Goal: Task Accomplishment & Management: Use online tool/utility

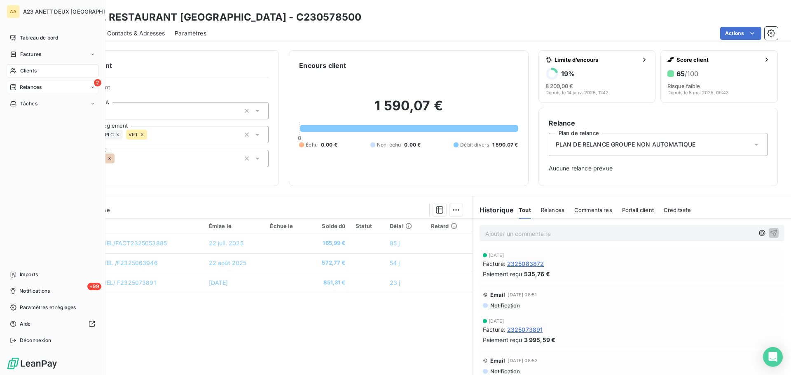
click at [20, 83] on div "2 Relances" at bounding box center [53, 87] width 92 height 13
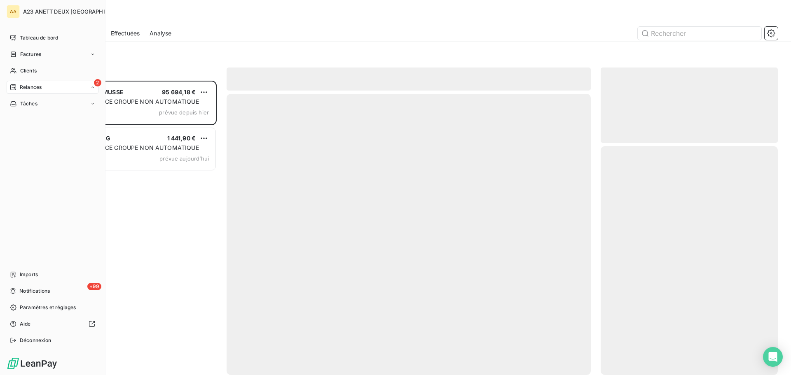
scroll to position [288, 171]
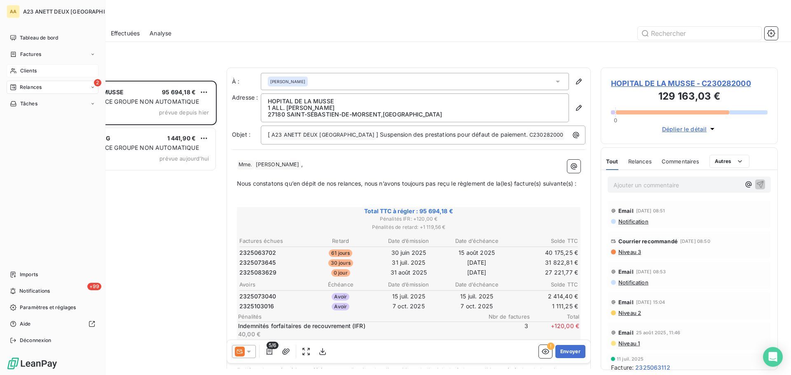
click at [26, 68] on span "Clients" at bounding box center [28, 70] width 16 height 7
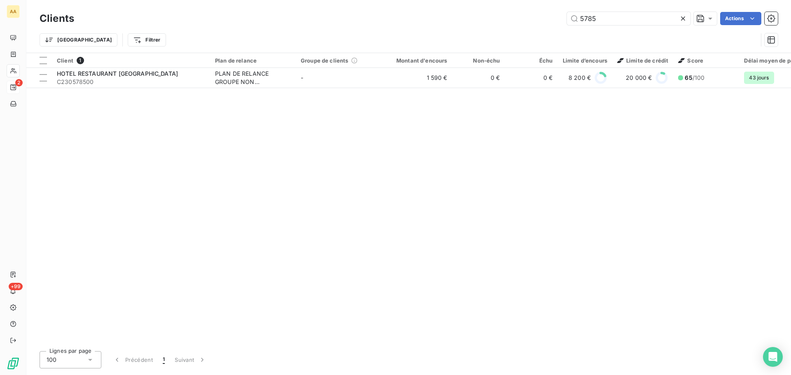
drag, startPoint x: 613, startPoint y: 19, endPoint x: 458, endPoint y: 6, distance: 156.3
click at [458, 6] on div "Clients 5785 Actions Trier Filtrer" at bounding box center [408, 26] width 765 height 53
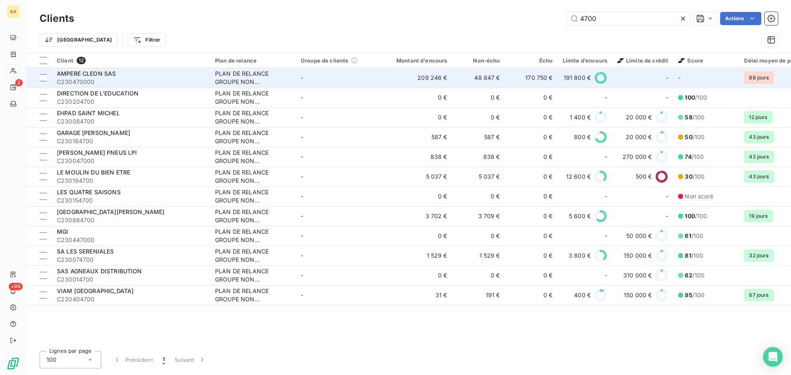
type input "4700"
click at [125, 78] on span "C230470000" at bounding box center [131, 82] width 148 height 8
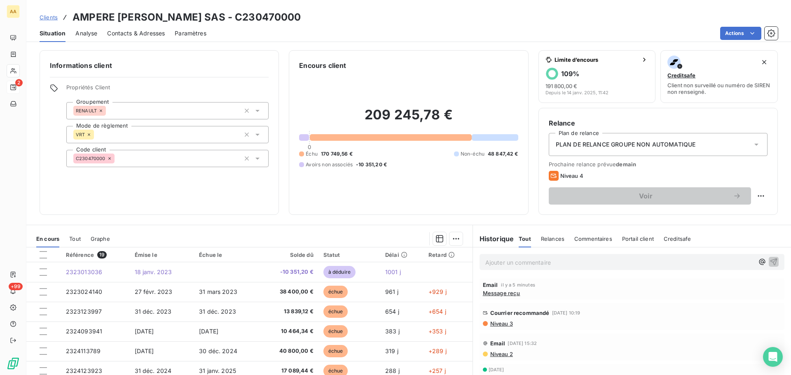
click at [549, 240] on span "Relances" at bounding box center [552, 239] width 23 height 7
click at [518, 288] on span "Courrier recommandé" at bounding box center [519, 288] width 59 height 7
click at [499, 301] on span "Niveau 3" at bounding box center [500, 299] width 23 height 7
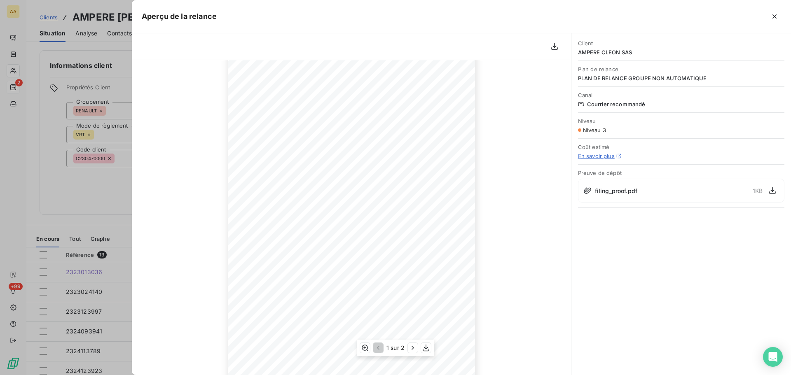
scroll to position [83, 0]
click at [424, 347] on icon "button" at bounding box center [426, 348] width 8 height 8
click at [412, 345] on icon "button" at bounding box center [413, 348] width 8 height 8
click at [32, 129] on div at bounding box center [395, 187] width 791 height 375
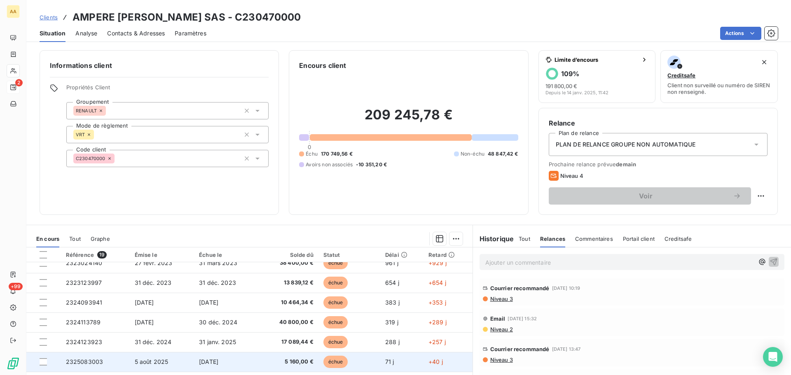
scroll to position [26, 0]
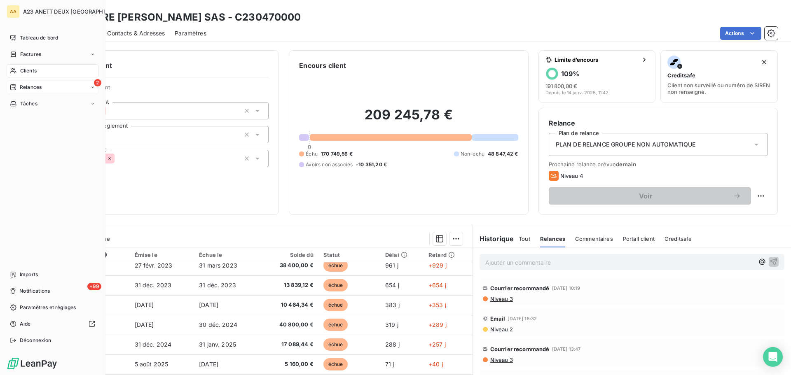
drag, startPoint x: 28, startPoint y: 66, endPoint x: 68, endPoint y: 79, distance: 42.6
click at [28, 66] on div "Clients" at bounding box center [53, 70] width 92 height 13
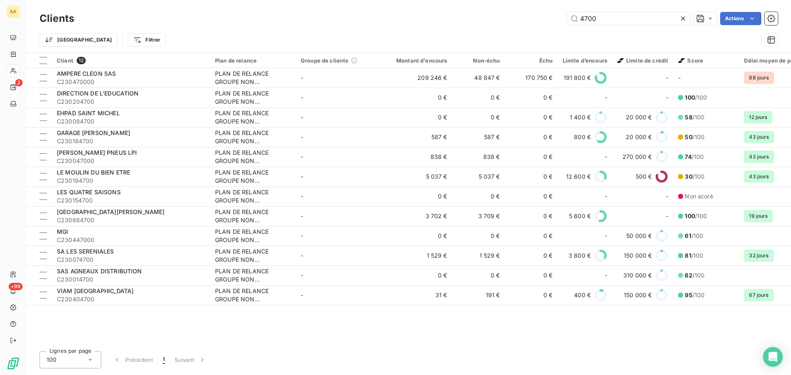
drag, startPoint x: 604, startPoint y: 19, endPoint x: 543, endPoint y: 27, distance: 61.1
click at [550, 26] on div "Clients 4700 Actions" at bounding box center [409, 18] width 738 height 17
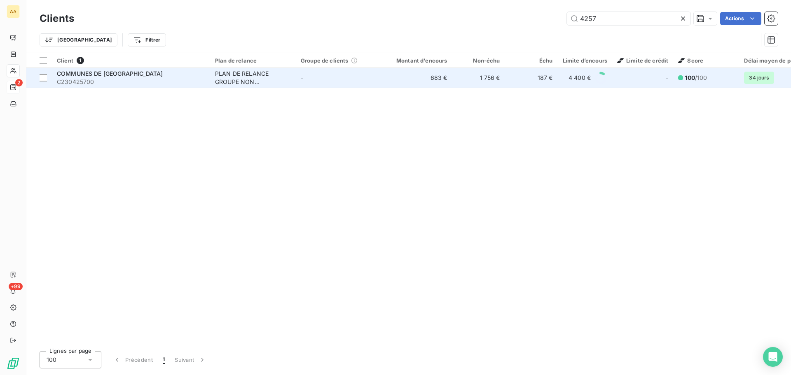
type input "4257"
click at [102, 82] on span "C230425700" at bounding box center [131, 82] width 148 height 8
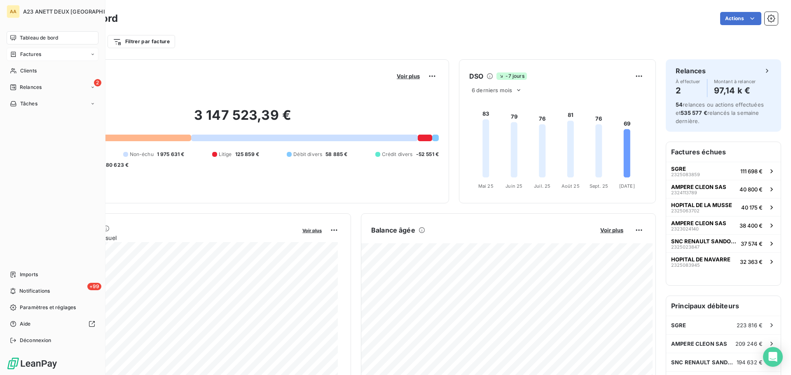
click at [30, 61] on div "Factures" at bounding box center [53, 54] width 92 height 13
click at [31, 69] on span "Factures" at bounding box center [30, 70] width 21 height 7
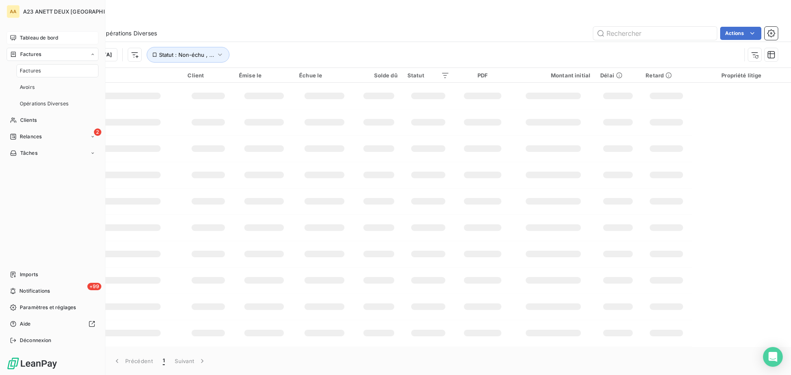
click at [40, 39] on span "Tableau de bord" at bounding box center [39, 37] width 38 height 7
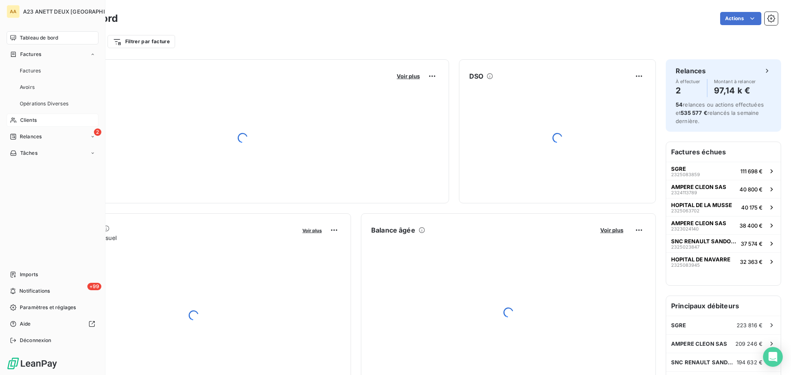
click at [30, 120] on span "Clients" at bounding box center [28, 120] width 16 height 7
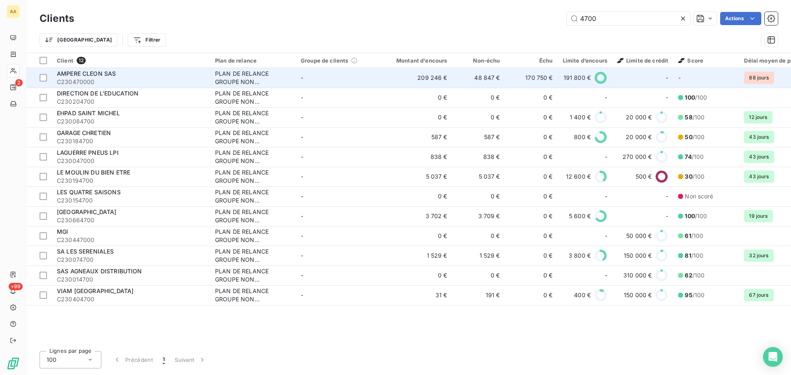
type input "4700"
click at [97, 82] on span "C230470000" at bounding box center [131, 82] width 148 height 8
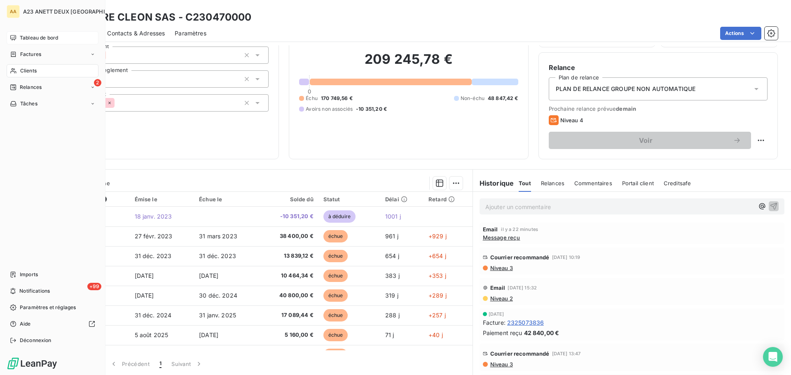
click at [33, 39] on span "Tableau de bord" at bounding box center [39, 37] width 38 height 7
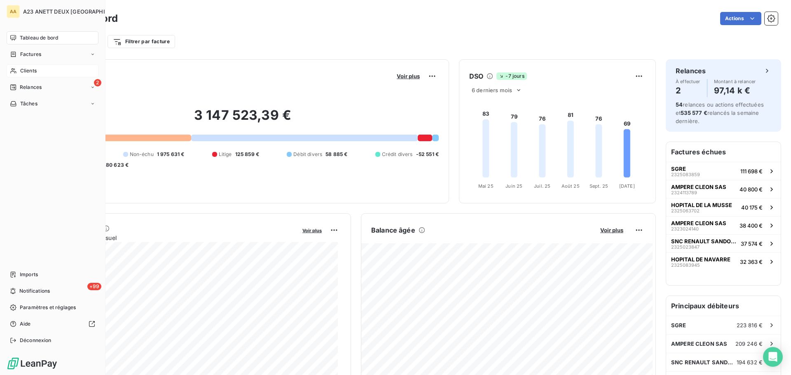
click at [24, 71] on span "Clients" at bounding box center [28, 70] width 16 height 7
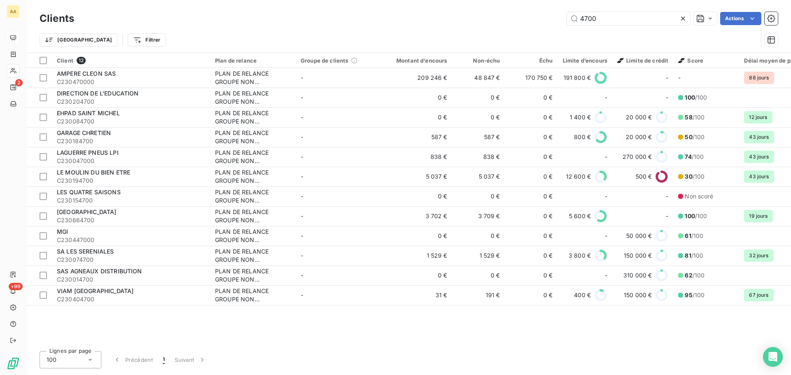
drag, startPoint x: 609, startPoint y: 24, endPoint x: 531, endPoint y: 19, distance: 77.2
click at [537, 20] on div "4700 Actions" at bounding box center [431, 18] width 694 height 13
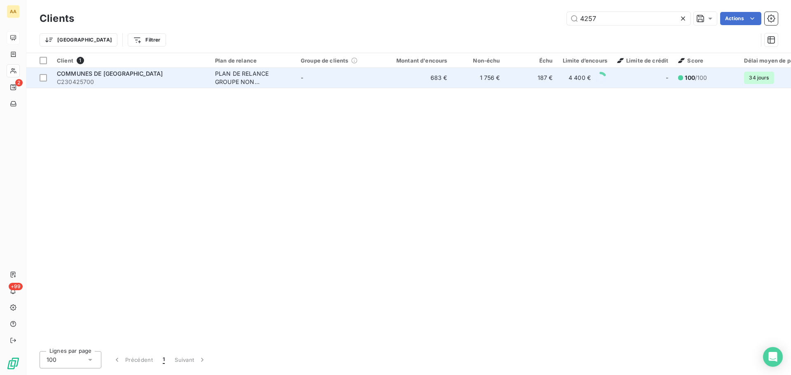
type input "4257"
click at [145, 83] on span "C230425700" at bounding box center [131, 82] width 148 height 8
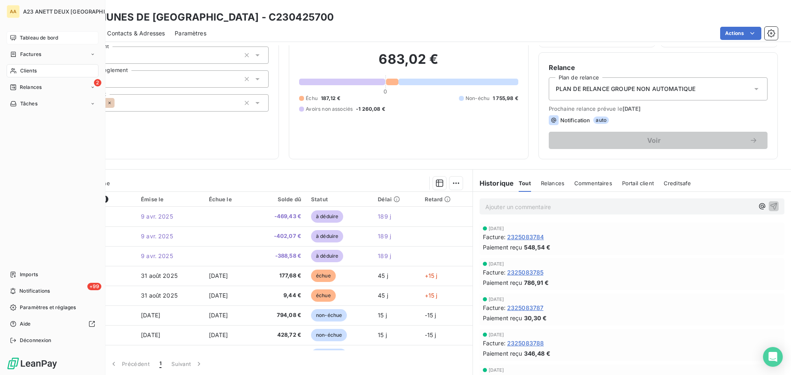
click at [27, 37] on span "Tableau de bord" at bounding box center [39, 37] width 38 height 7
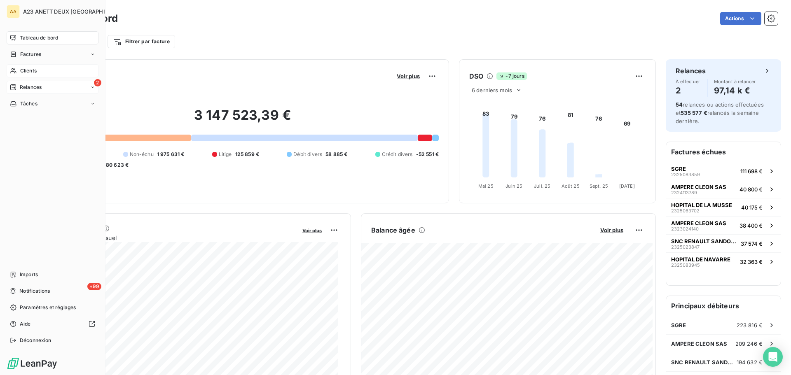
click at [26, 83] on div "2 Relances" at bounding box center [53, 87] width 92 height 13
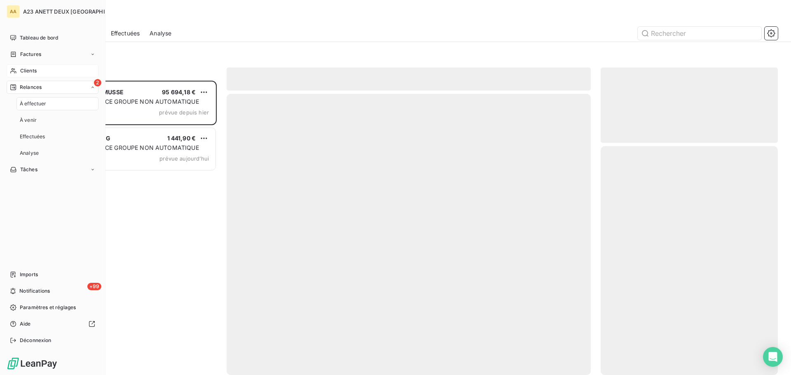
scroll to position [288, 171]
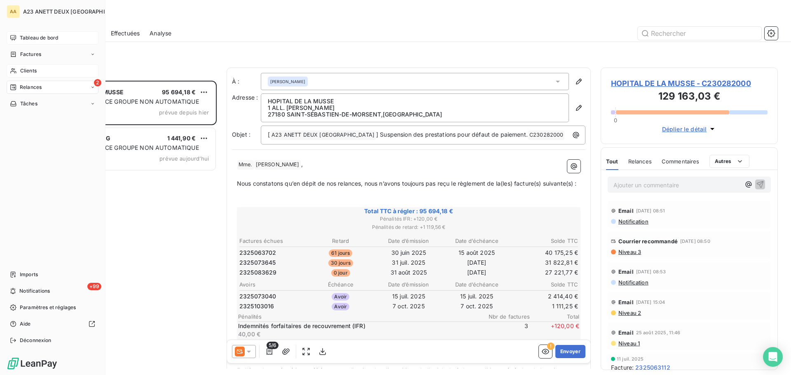
click at [31, 38] on span "Tableau de bord" at bounding box center [39, 37] width 38 height 7
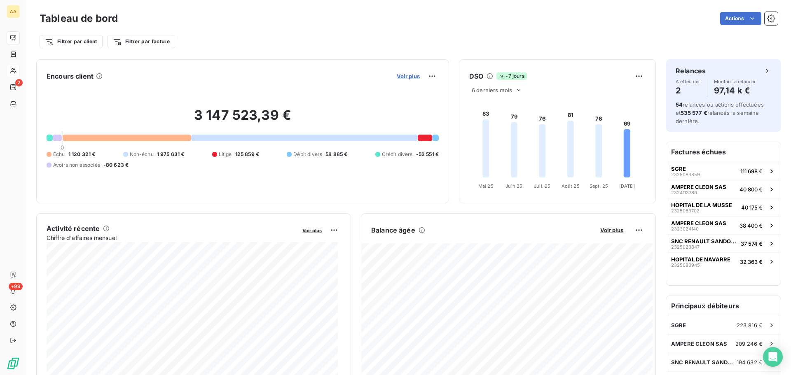
click at [412, 78] on span "Voir plus" at bounding box center [408, 76] width 23 height 7
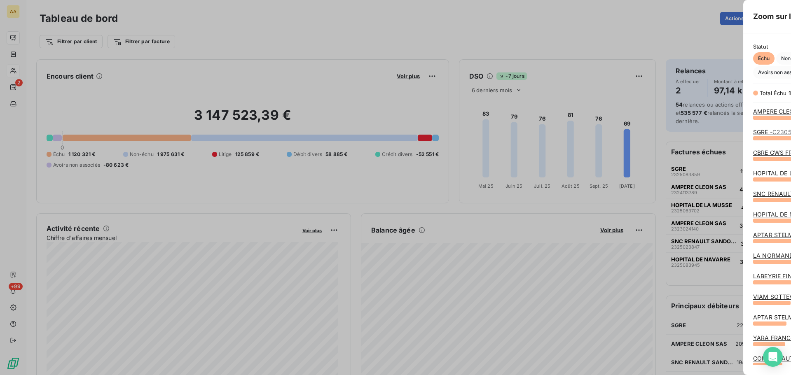
scroll to position [252, 310]
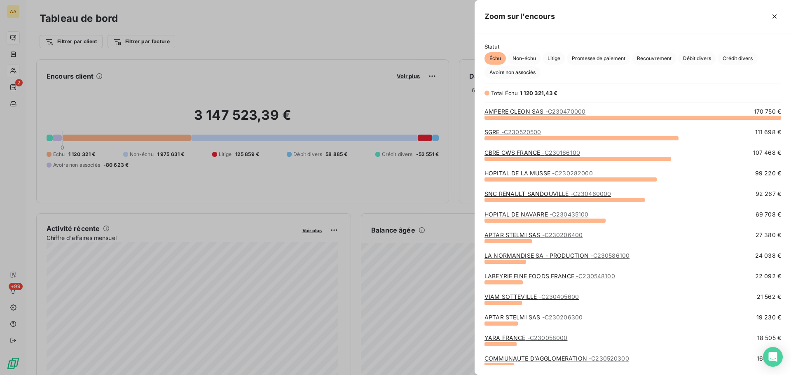
click at [500, 59] on span "Échu" at bounding box center [495, 58] width 21 height 12
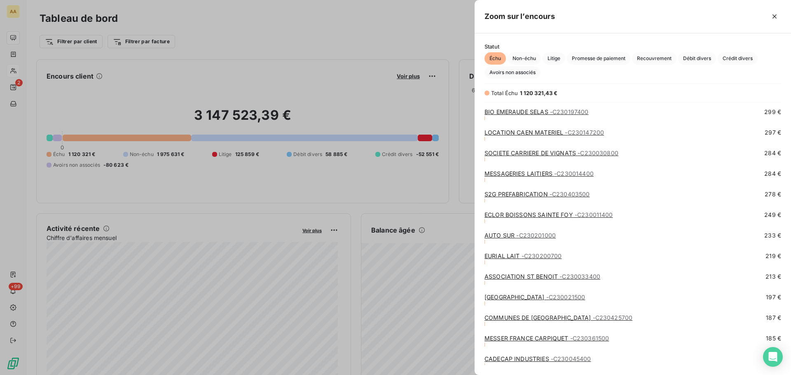
scroll to position [2307, 0]
click at [14, 33] on div at bounding box center [395, 187] width 791 height 375
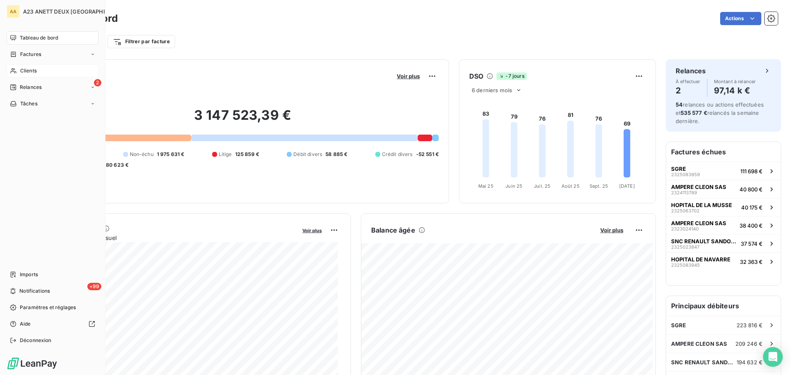
click at [48, 38] on span "Tableau de bord" at bounding box center [39, 37] width 38 height 7
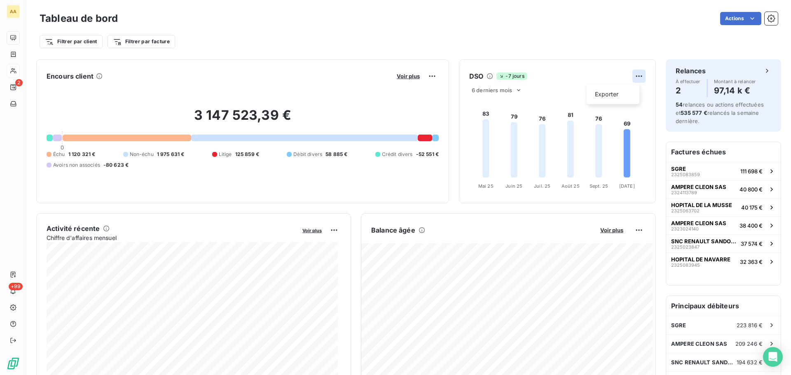
click at [635, 76] on html "AA 2 +99 Tableau de bord Actions Filtrer par client Filtrer par facture Encours…" at bounding box center [395, 187] width 791 height 375
click at [611, 90] on div "Exporter" at bounding box center [613, 94] width 46 height 13
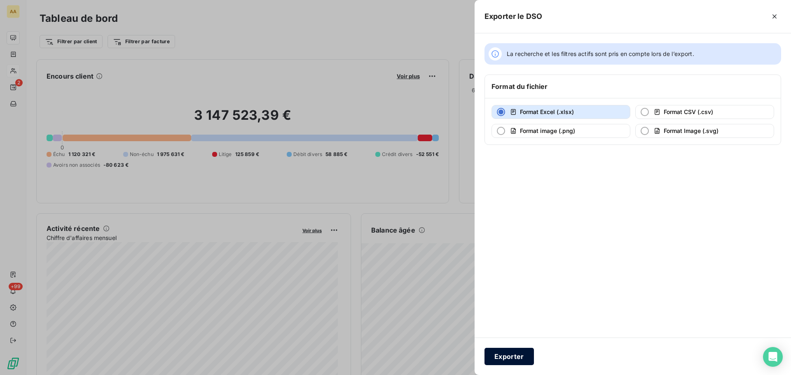
click at [519, 360] on button "Exporter" at bounding box center [509, 356] width 49 height 17
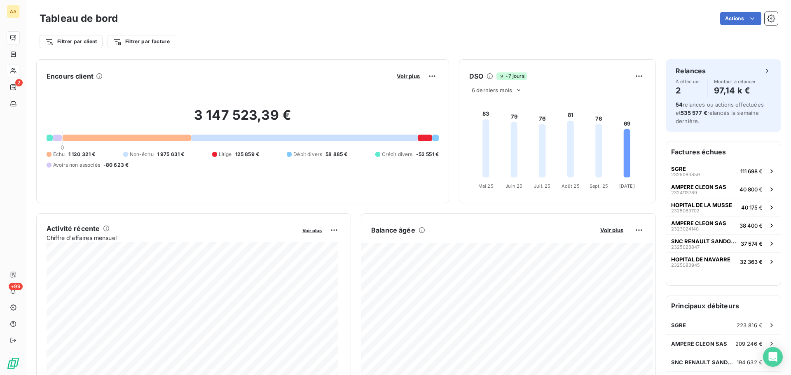
click at [407, 72] on div "Voir plus" at bounding box center [416, 76] width 44 height 13
click at [408, 77] on span "Voir plus" at bounding box center [408, 76] width 23 height 7
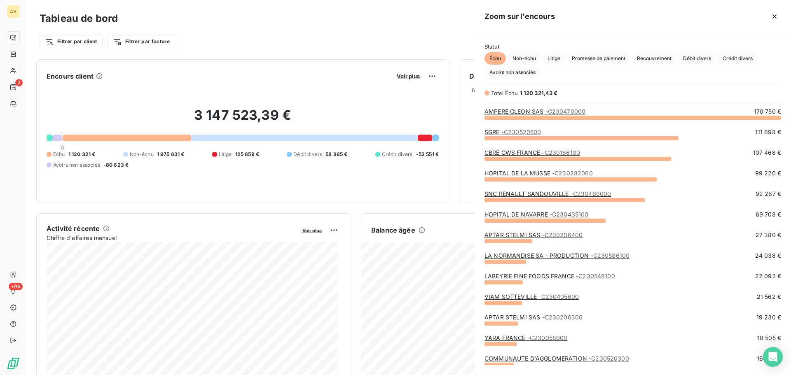
scroll to position [369, 310]
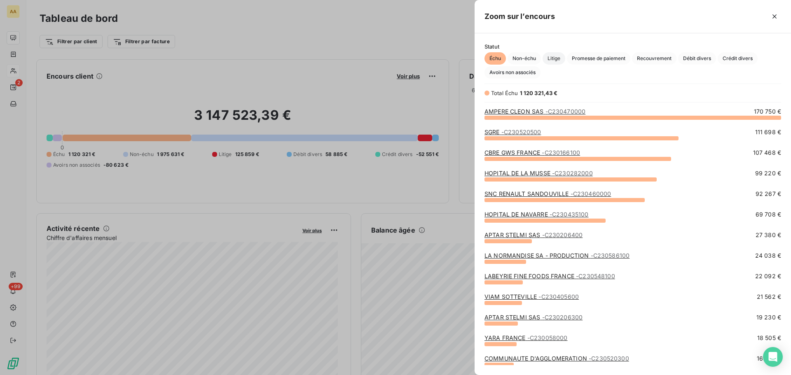
click at [551, 56] on span "Litige" at bounding box center [554, 58] width 23 height 12
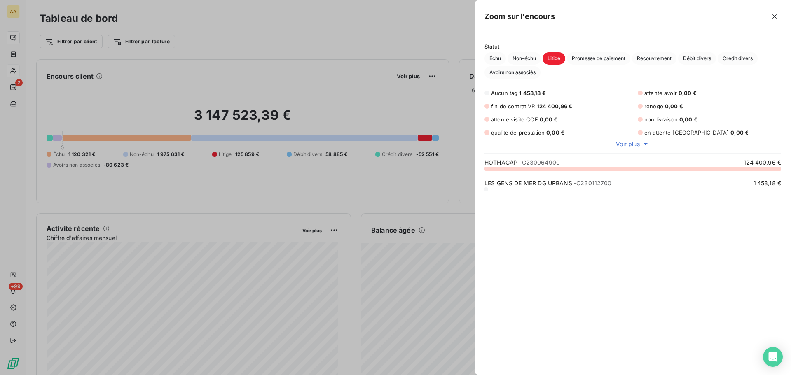
scroll to position [201, 310]
click at [585, 57] on span "Promesse de paiement" at bounding box center [598, 58] width 63 height 12
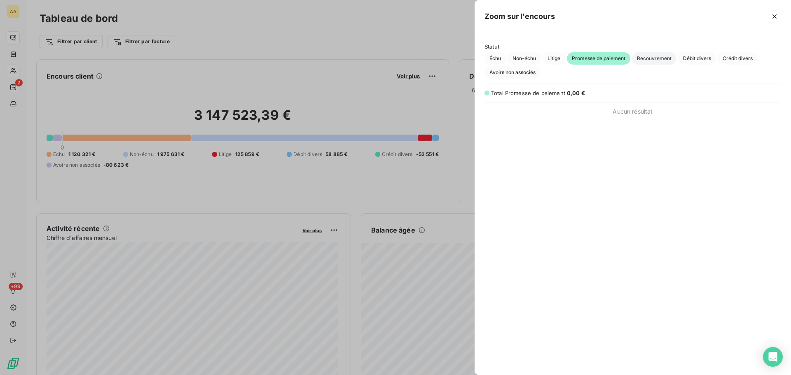
click at [653, 58] on span "Recouvrement" at bounding box center [654, 58] width 44 height 12
click at [689, 58] on span "Débit divers" at bounding box center [697, 58] width 38 height 12
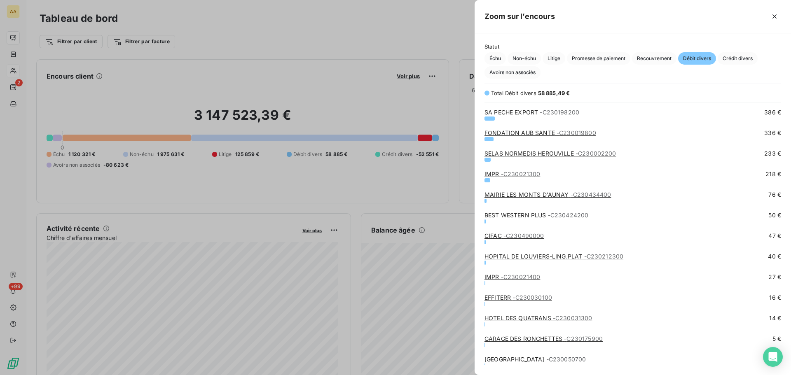
scroll to position [246, 0]
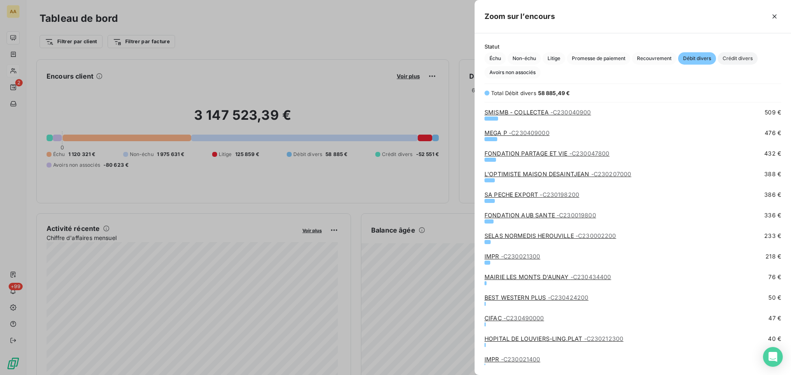
click at [742, 56] on span "Crédit divers" at bounding box center [738, 58] width 40 height 12
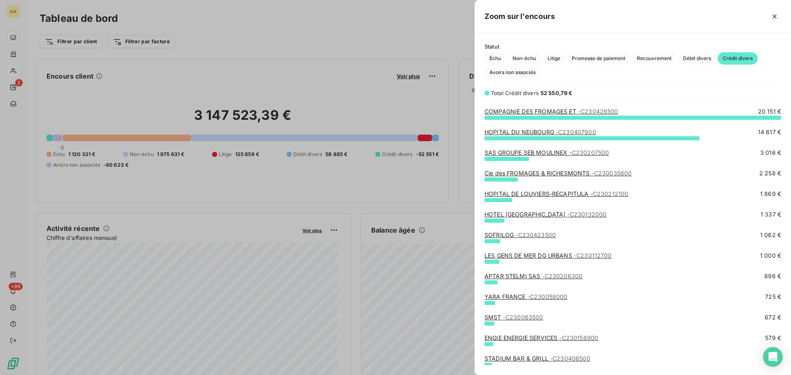
scroll to position [252, 310]
click at [574, 113] on link "COMPAGNIE DES FROMAGES ET - C230426500" at bounding box center [552, 111] width 134 height 7
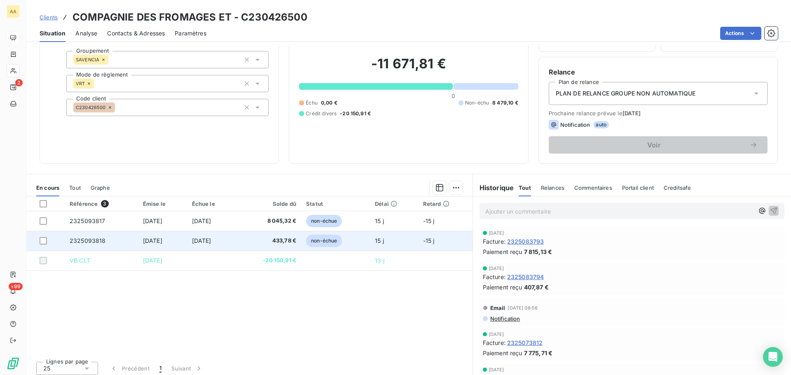
scroll to position [56, 0]
